Goal: Check status: Verify the current state of an ongoing process or item

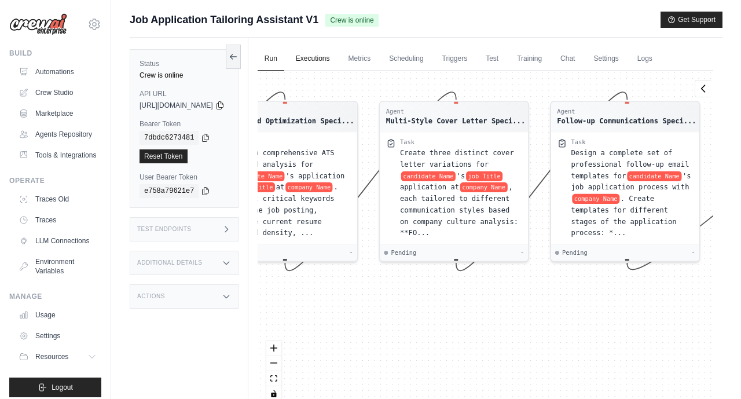
click at [337, 67] on link "Executions" at bounding box center [313, 59] width 48 height 24
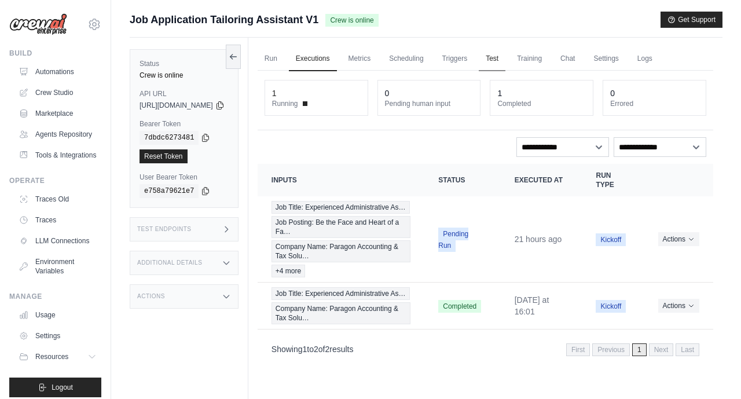
click at [506, 59] on link "Test" at bounding box center [492, 59] width 27 height 24
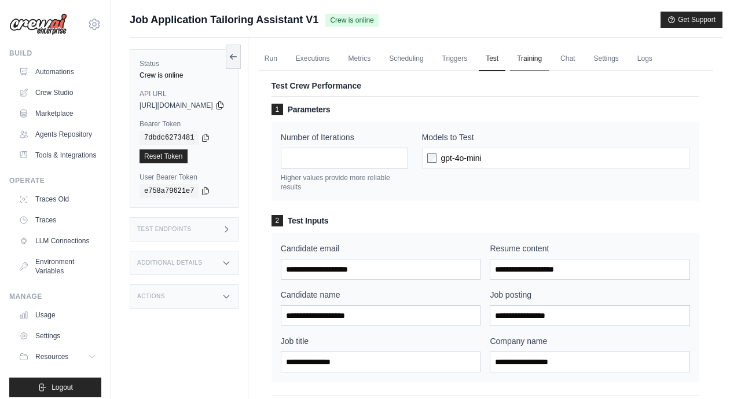
click at [549, 63] on link "Training" at bounding box center [529, 59] width 39 height 24
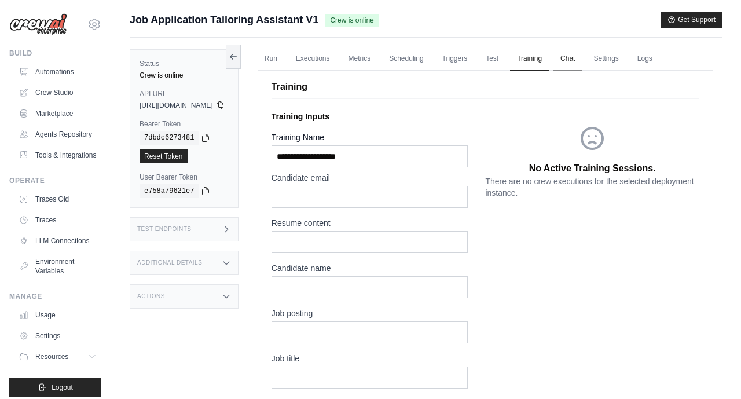
click at [582, 63] on link "Chat" at bounding box center [568, 59] width 28 height 24
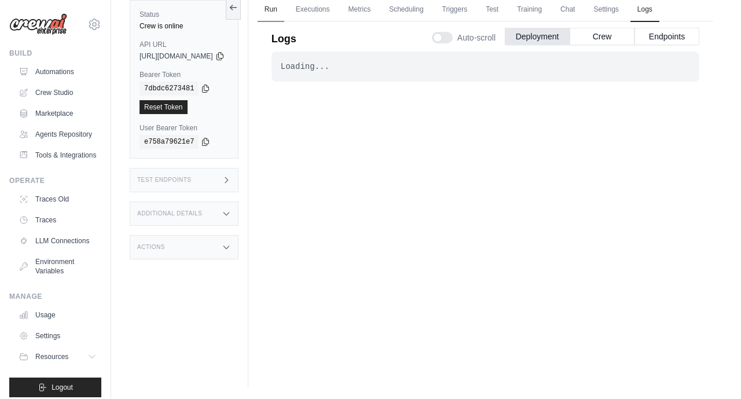
click at [284, 14] on link "Run" at bounding box center [271, 10] width 27 height 24
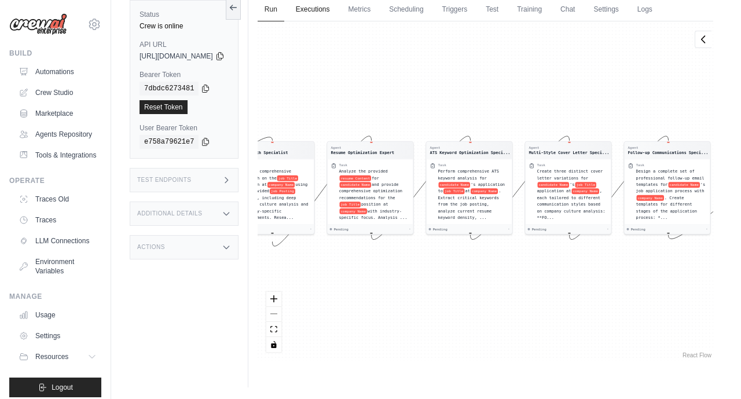
click at [332, 9] on link "Executions" at bounding box center [313, 10] width 48 height 24
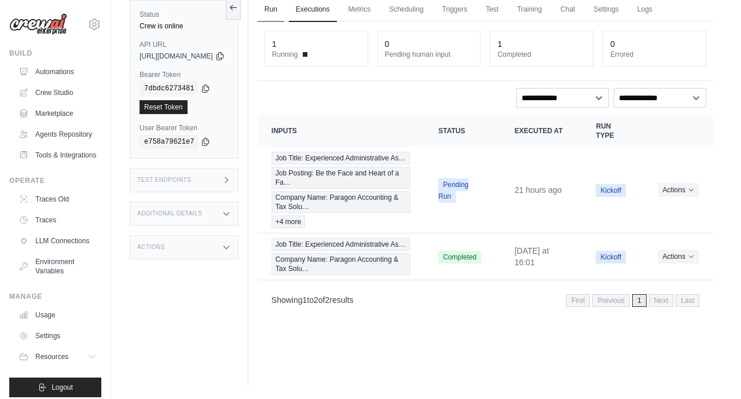
click at [284, 6] on link "Run" at bounding box center [271, 10] width 27 height 24
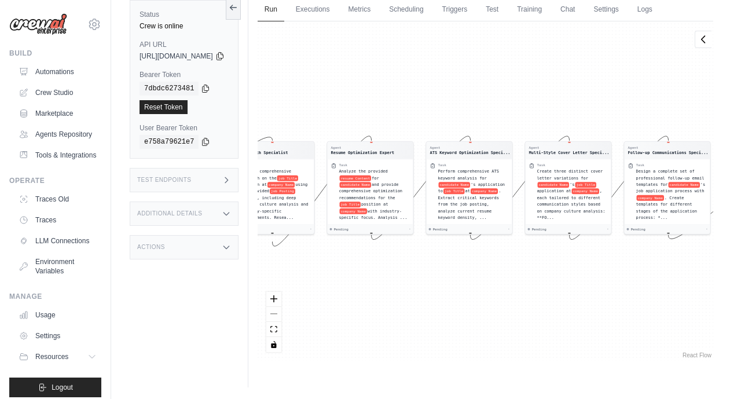
click at [560, 298] on div "Agent Job Research Specialist Task Conduct comprehensive research on the job Ti…" at bounding box center [486, 190] width 456 height 339
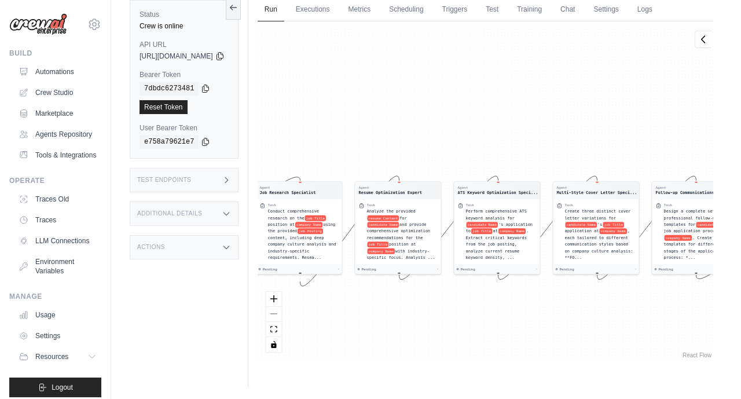
drag, startPoint x: 593, startPoint y: 87, endPoint x: 621, endPoint y: 127, distance: 48.2
click at [621, 127] on div "Agent Job Research Specialist Task Conduct comprehensive research on the job Ti…" at bounding box center [486, 190] width 456 height 339
click at [337, 14] on link "Executions" at bounding box center [313, 10] width 48 height 24
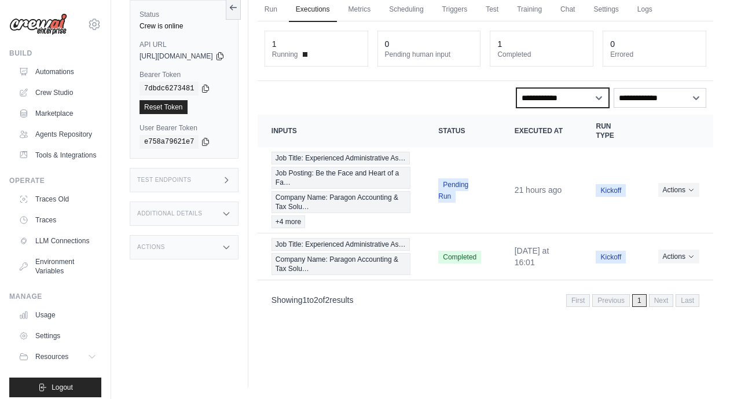
click at [593, 96] on select "**********" at bounding box center [563, 98] width 93 height 20
select select "**********"
click at [605, 94] on select "**********" at bounding box center [563, 98] width 93 height 20
select select
click at [378, 12] on link "Metrics" at bounding box center [360, 10] width 36 height 24
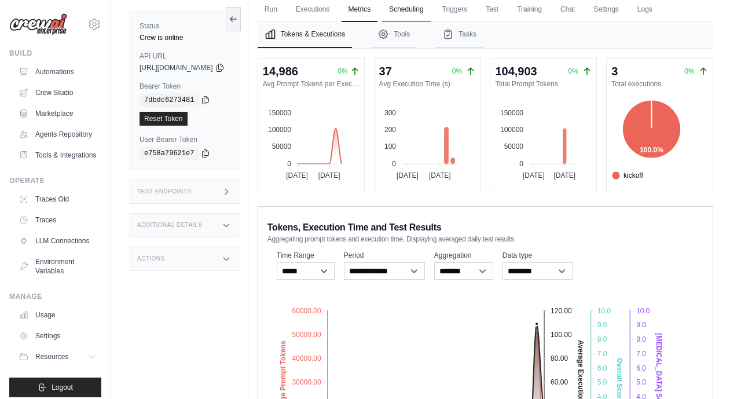
click at [429, 12] on link "Scheduling" at bounding box center [406, 10] width 48 height 24
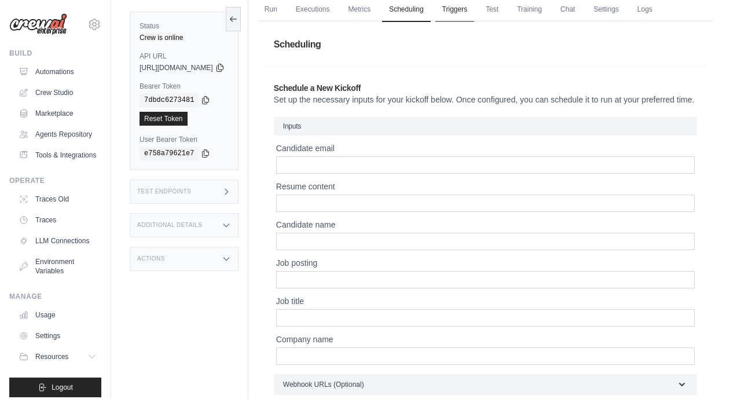
click at [475, 12] on link "Triggers" at bounding box center [454, 10] width 39 height 24
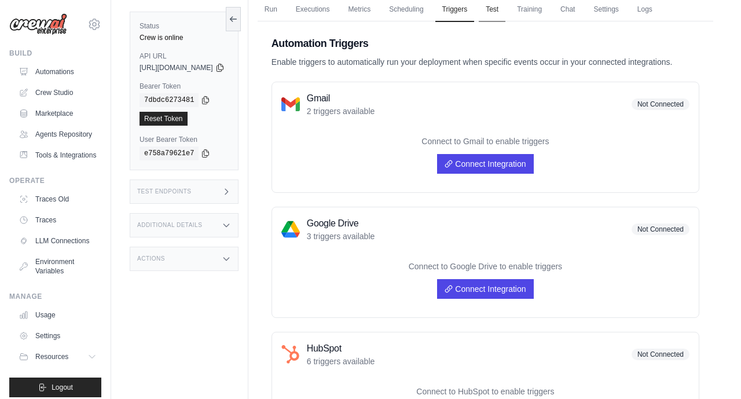
click at [506, 13] on link "Test" at bounding box center [492, 10] width 27 height 24
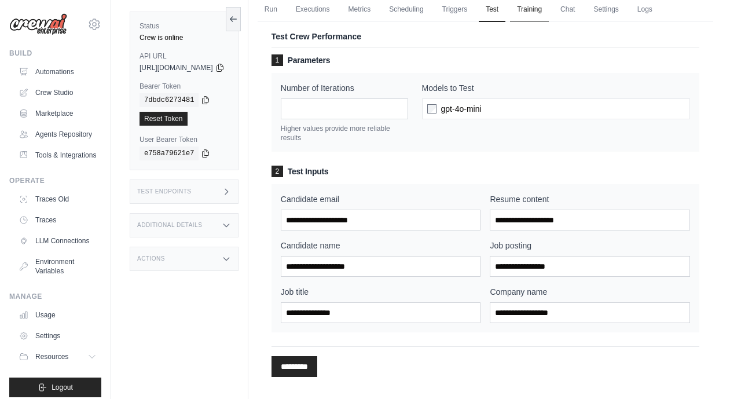
click at [549, 15] on link "Training" at bounding box center [529, 10] width 39 height 24
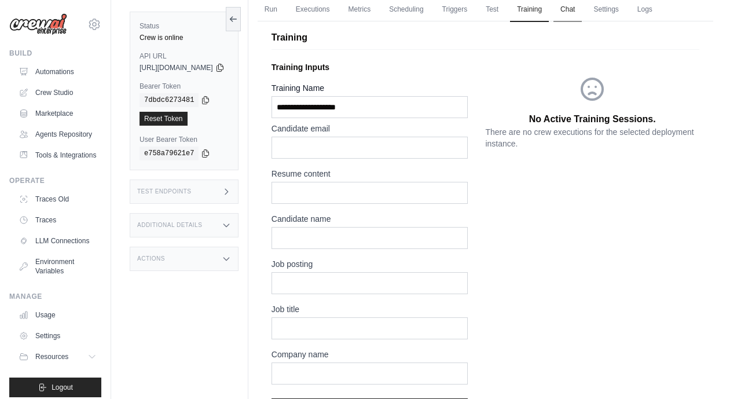
click at [582, 12] on link "Chat" at bounding box center [568, 10] width 28 height 24
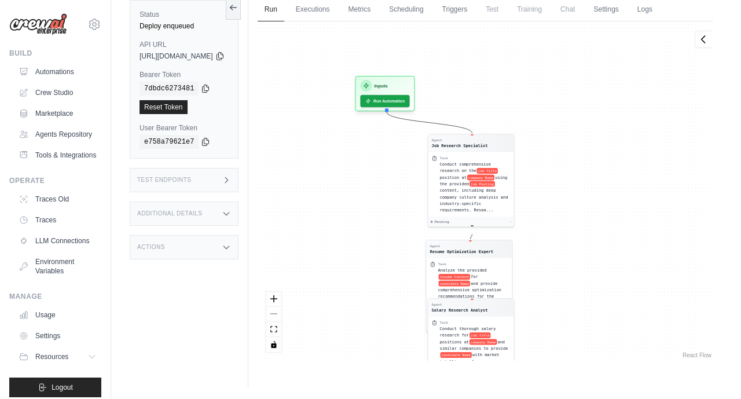
drag, startPoint x: 398, startPoint y: 145, endPoint x: 400, endPoint y: 380, distance: 235.1
click at [400, 380] on div "Run Executions Metrics Scheduling Triggers Test Training Chat Settings Logs 1 R…" at bounding box center [485, 187] width 474 height 399
click at [337, 12] on link "Executions" at bounding box center [313, 10] width 48 height 24
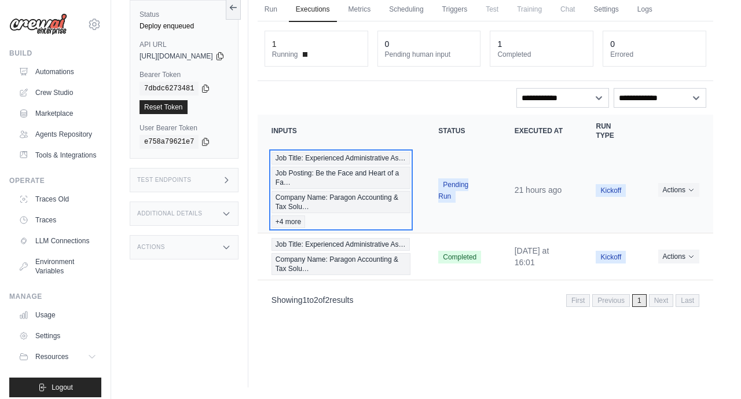
click at [305, 228] on span "+4 more" at bounding box center [289, 221] width 34 height 13
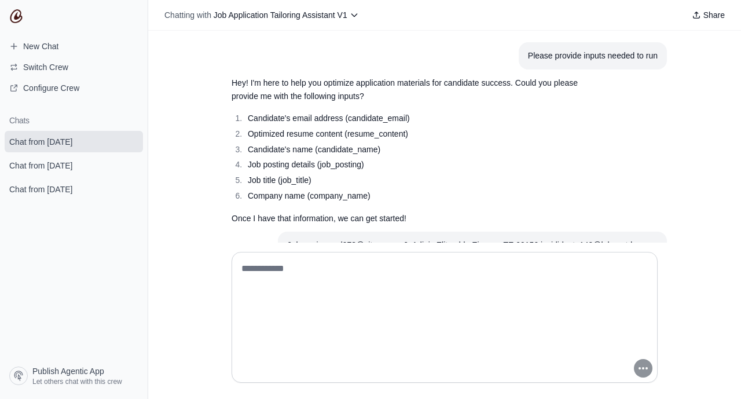
scroll to position [1187, 0]
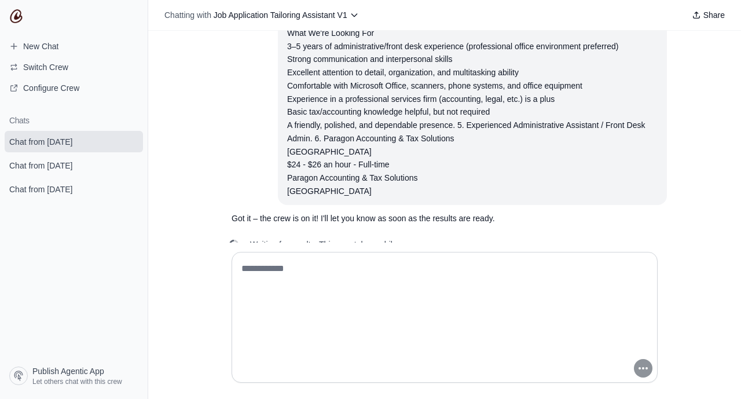
drag, startPoint x: 737, startPoint y: 229, endPoint x: 737, endPoint y: 217, distance: 12.7
click at [737, 217] on div "Please provide inputs needed to run Hey! I'm here to help you optimize applicat…" at bounding box center [444, 137] width 593 height 212
click at [741, 195] on div "Please provide inputs needed to run Hey! I'm here to help you optimize applicat…" at bounding box center [444, 137] width 593 height 212
click at [735, 174] on div "Please provide inputs needed to run Hey! I'm here to help you optimize applicat…" at bounding box center [444, 137] width 593 height 212
click at [379, 275] on textarea at bounding box center [441, 317] width 404 height 116
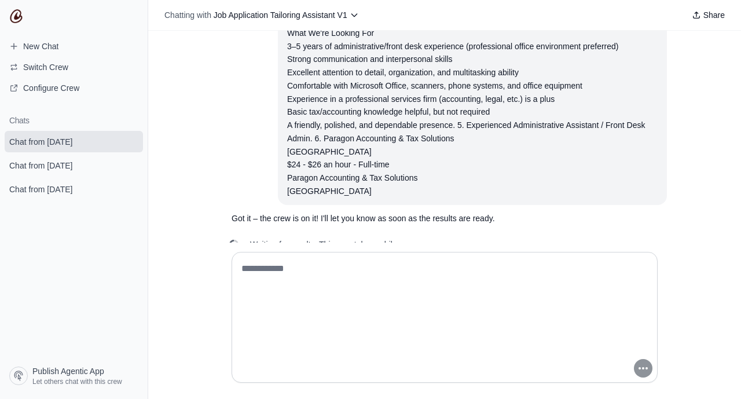
click at [347, 120] on div "3–5 years of administrative/front desk experience (professional office environm…" at bounding box center [472, 119] width 371 height 158
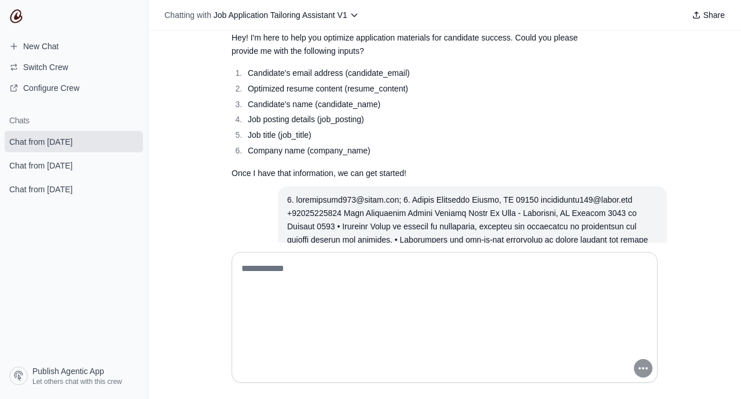
scroll to position [0, 0]
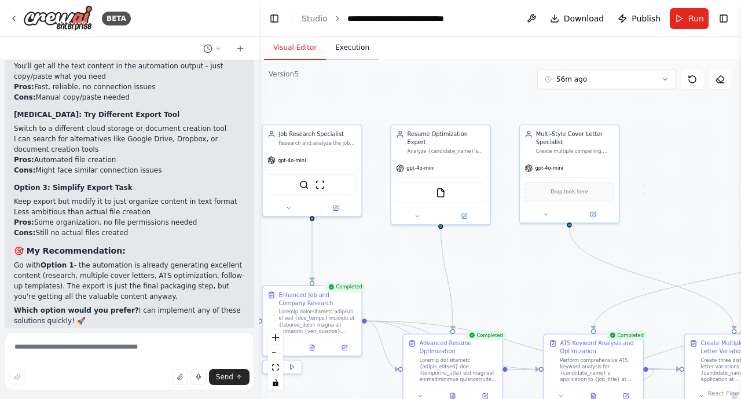
click at [353, 57] on button "Execution" at bounding box center [352, 48] width 53 height 24
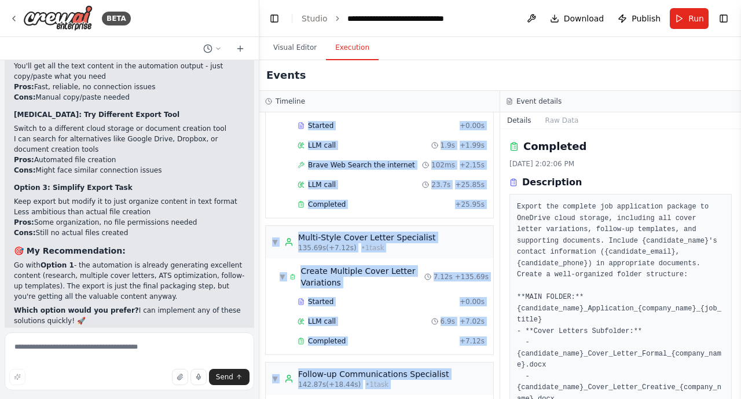
drag, startPoint x: 496, startPoint y: 384, endPoint x: 482, endPoint y: 108, distance: 277.2
click at [482, 108] on div "Timeline ▼ Job Research Specialist 7.22s (+87.41s) • 1 task ▼ Enhanced Job and …" at bounding box center [379, 245] width 241 height 308
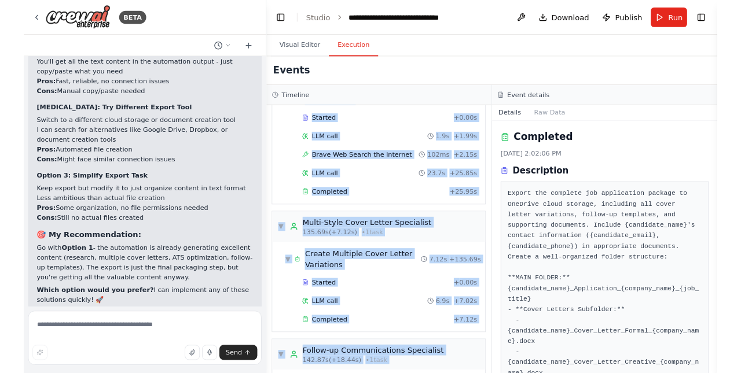
scroll to position [1389, 0]
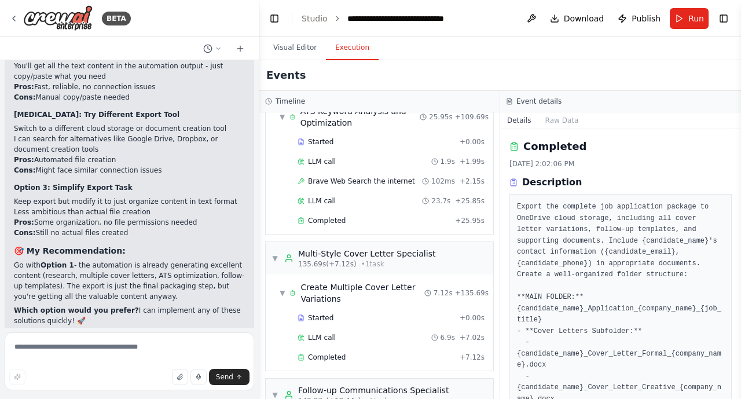
click at [493, 79] on div "Events" at bounding box center [500, 75] width 482 height 31
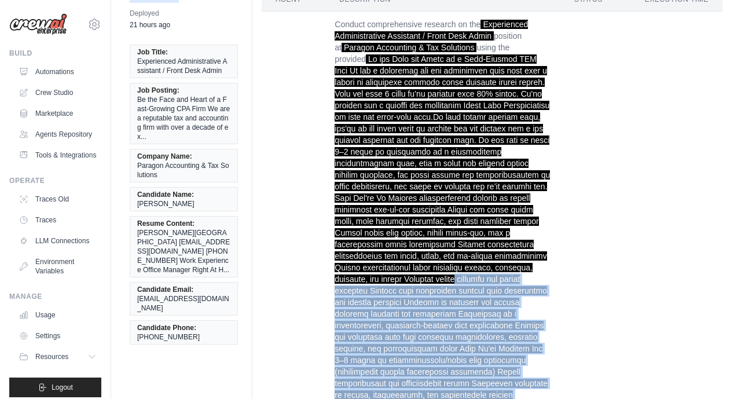
scroll to position [81, 0]
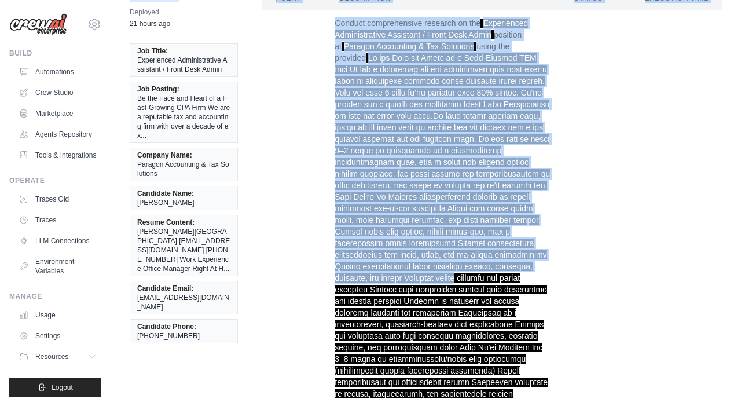
drag, startPoint x: 457, startPoint y: 360, endPoint x: 741, endPoint y: 76, distance: 400.5
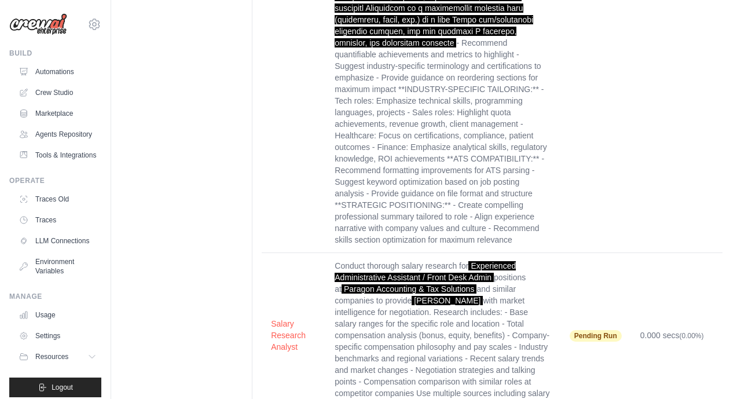
scroll to position [2745, 0]
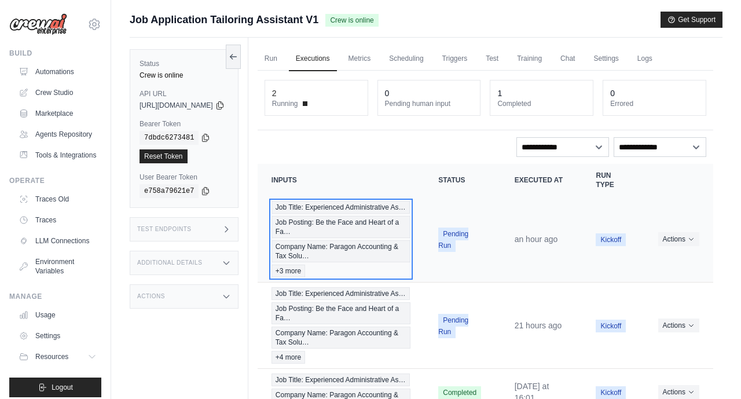
click at [365, 262] on span "Company Name: Paragon Accounting & Tax Solu…" at bounding box center [341, 251] width 139 height 22
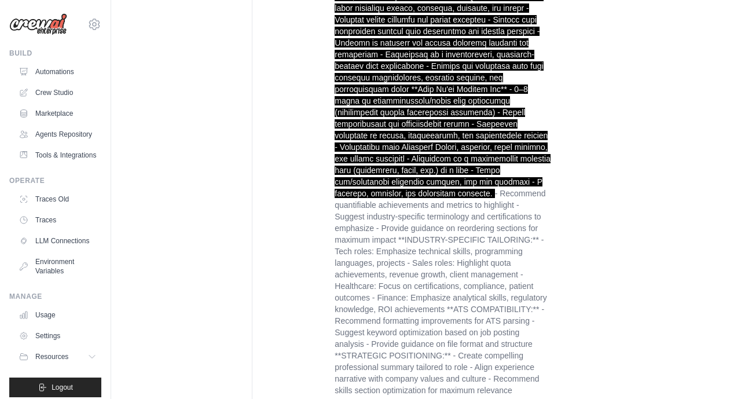
scroll to position [2302, 0]
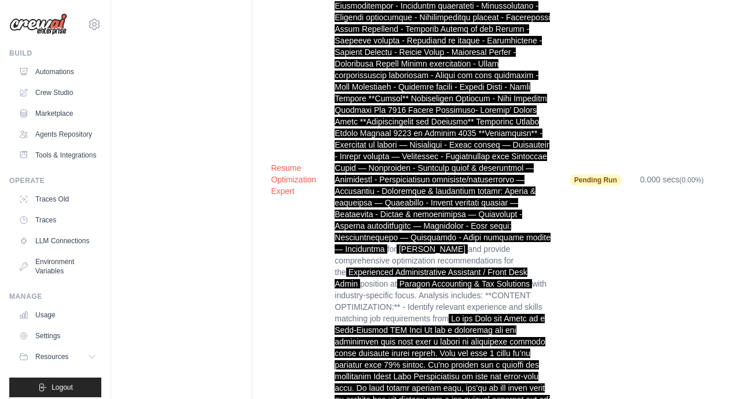
scroll to position [1746, 0]
